Goal: Check status

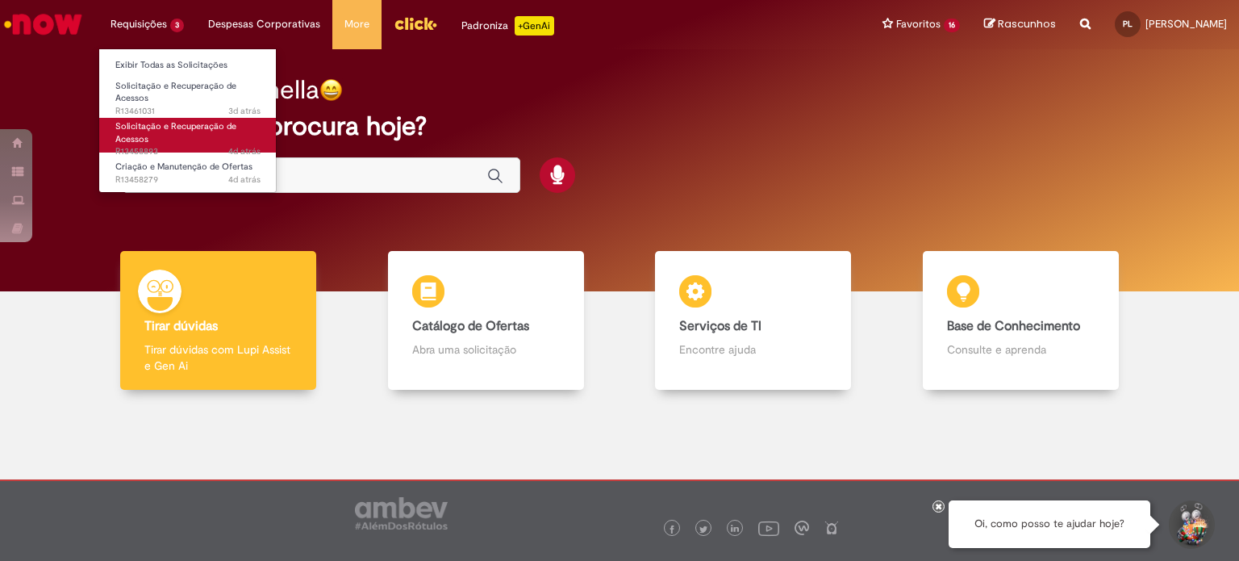
click at [157, 131] on span "Solicitação e Recuperação de Acessos" at bounding box center [175, 132] width 121 height 25
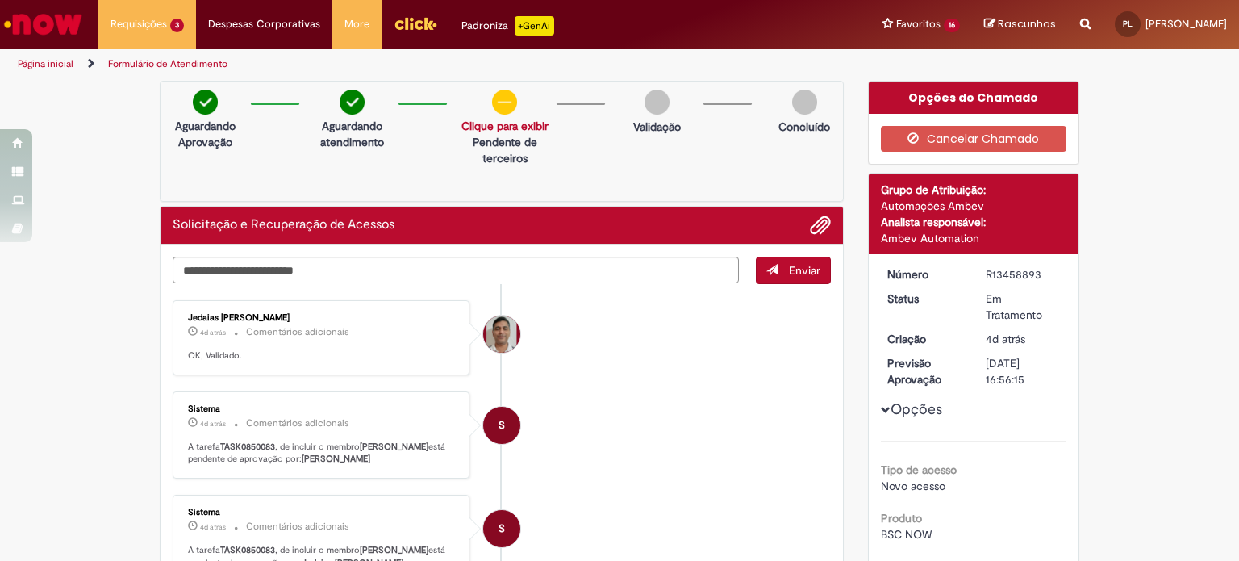
drag, startPoint x: 1041, startPoint y: 269, endPoint x: 943, endPoint y: 266, distance: 98.5
click at [943, 266] on dl "Número R13458893 Status Em Tratamento Criação 4d atrás 4 dias atrás Previsão Ap…" at bounding box center [974, 266] width 198 height 0
copy dl "Número R13458893"
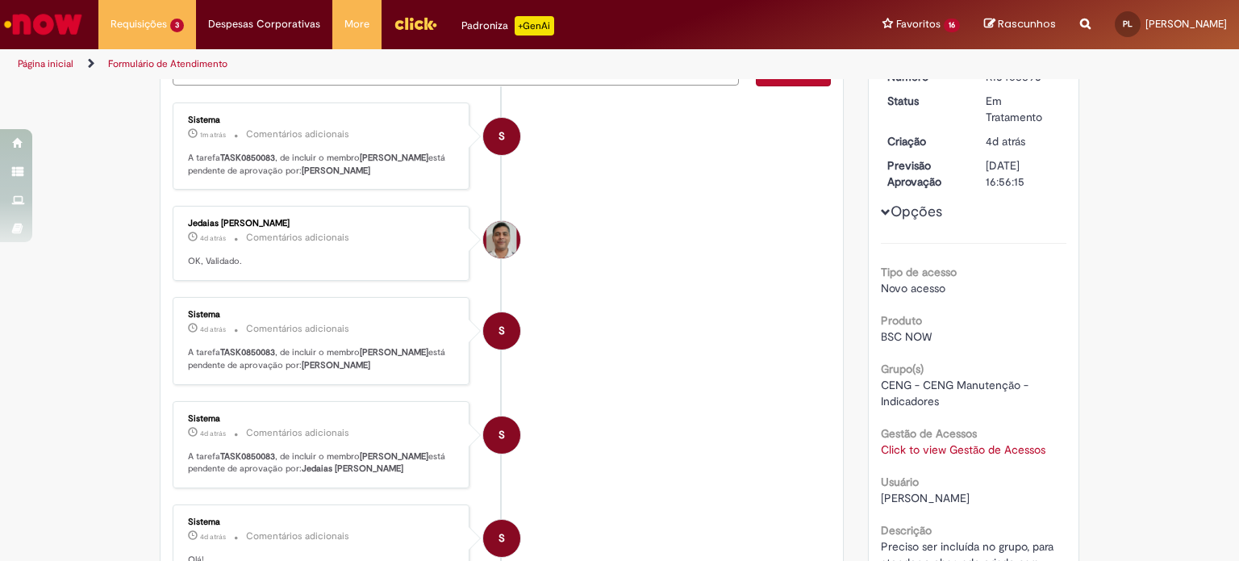
scroll to position [161, 0]
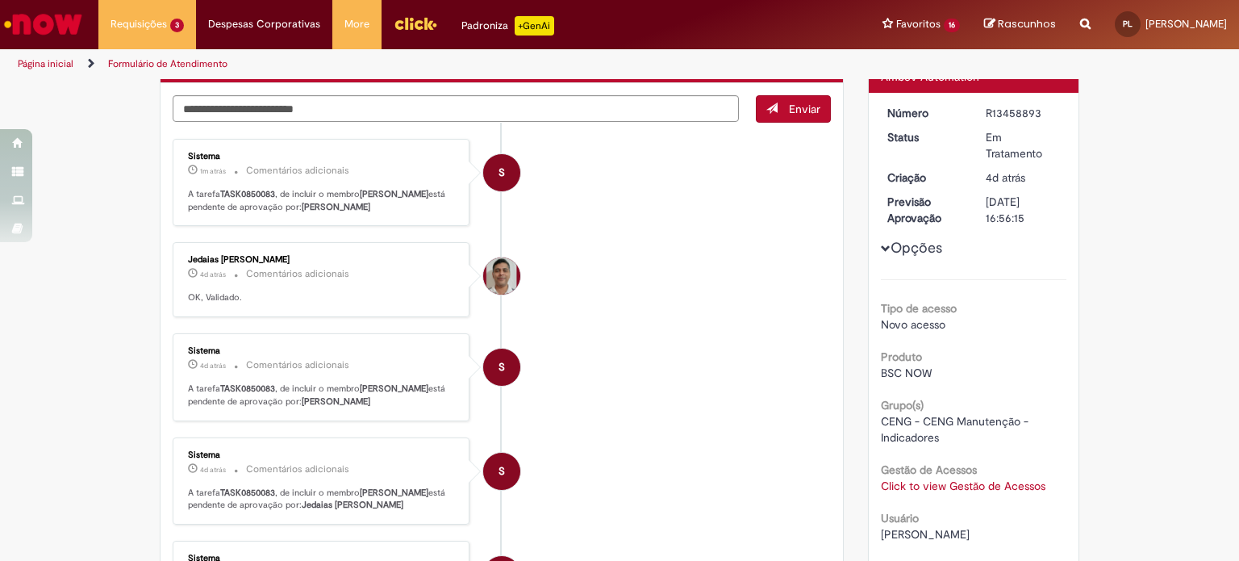
drag, startPoint x: 366, startPoint y: 202, endPoint x: 435, endPoint y: 216, distance: 69.9
click at [435, 213] on p "A tarefa TASK0850083 , de incluir o membro Pamella Renata Farias Dias Ladeira e…" at bounding box center [322, 200] width 269 height 25
copy b "[PERSON_NAME]"
click at [645, 317] on li "Jedaias Paulo Da Silva 4d atrás 4 dias atrás Comentários adicionais OK, Validad…" at bounding box center [502, 279] width 658 height 75
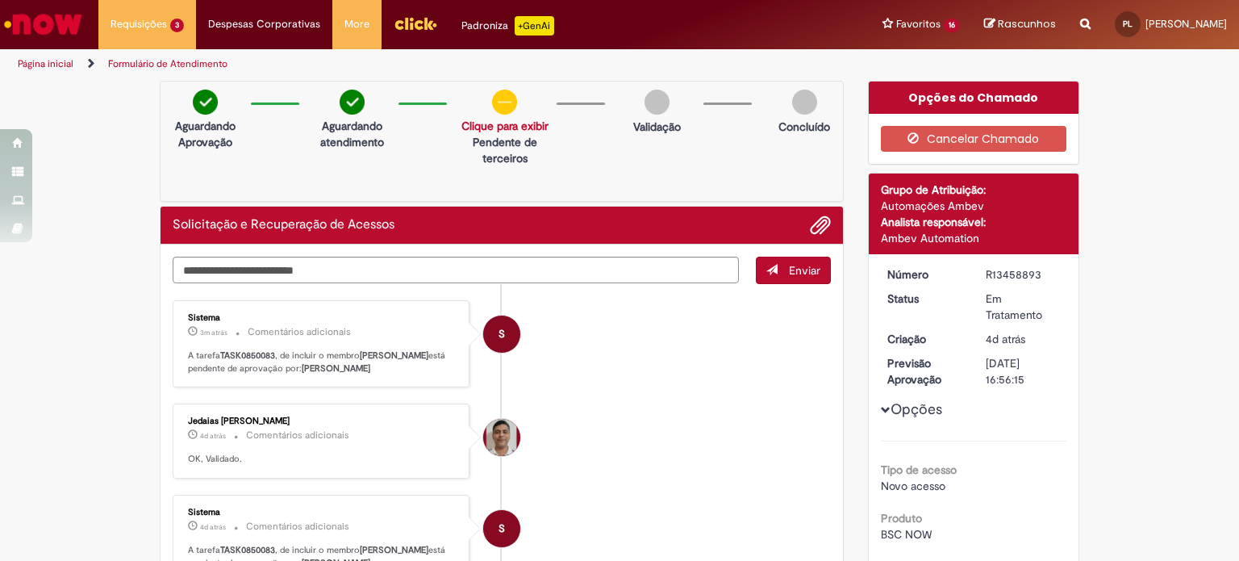
drag, startPoint x: 1010, startPoint y: 273, endPoint x: 982, endPoint y: 271, distance: 27.5
click at [986, 271] on div "R13458893" at bounding box center [1023, 274] width 75 height 16
copy div "R13458893"
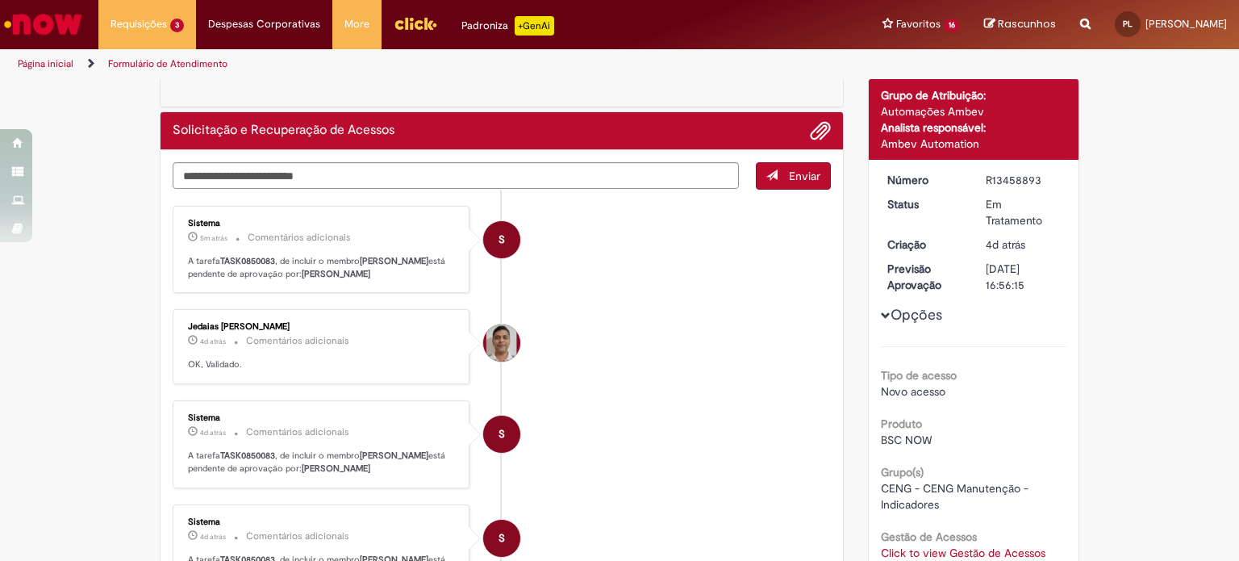
scroll to position [92, 0]
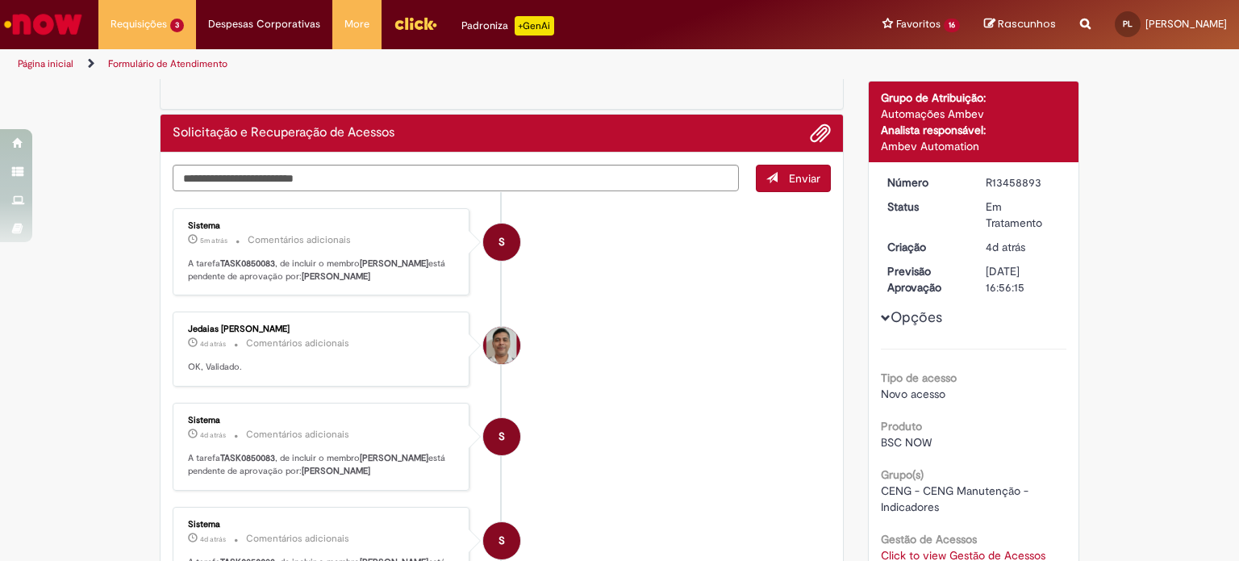
click at [1145, 369] on div "Verificar Código de Barras Aguardando Aprovação Aguardando atendimento Solicita…" at bounding box center [619, 459] width 1239 height 941
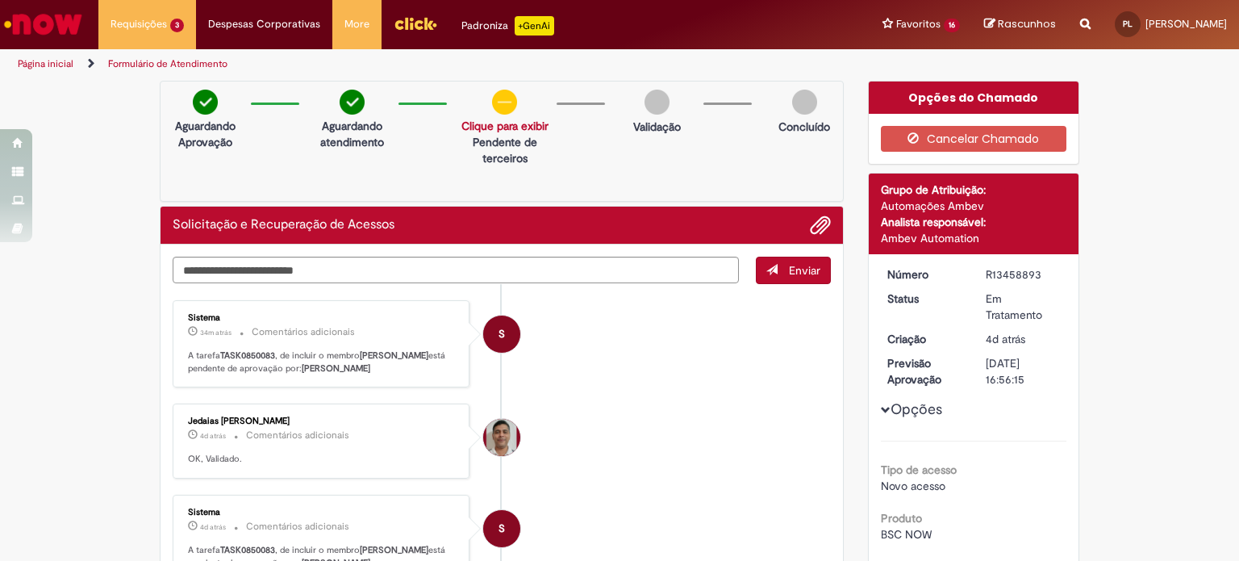
scroll to position [0, 0]
